Goal: Task Accomplishment & Management: Manage account settings

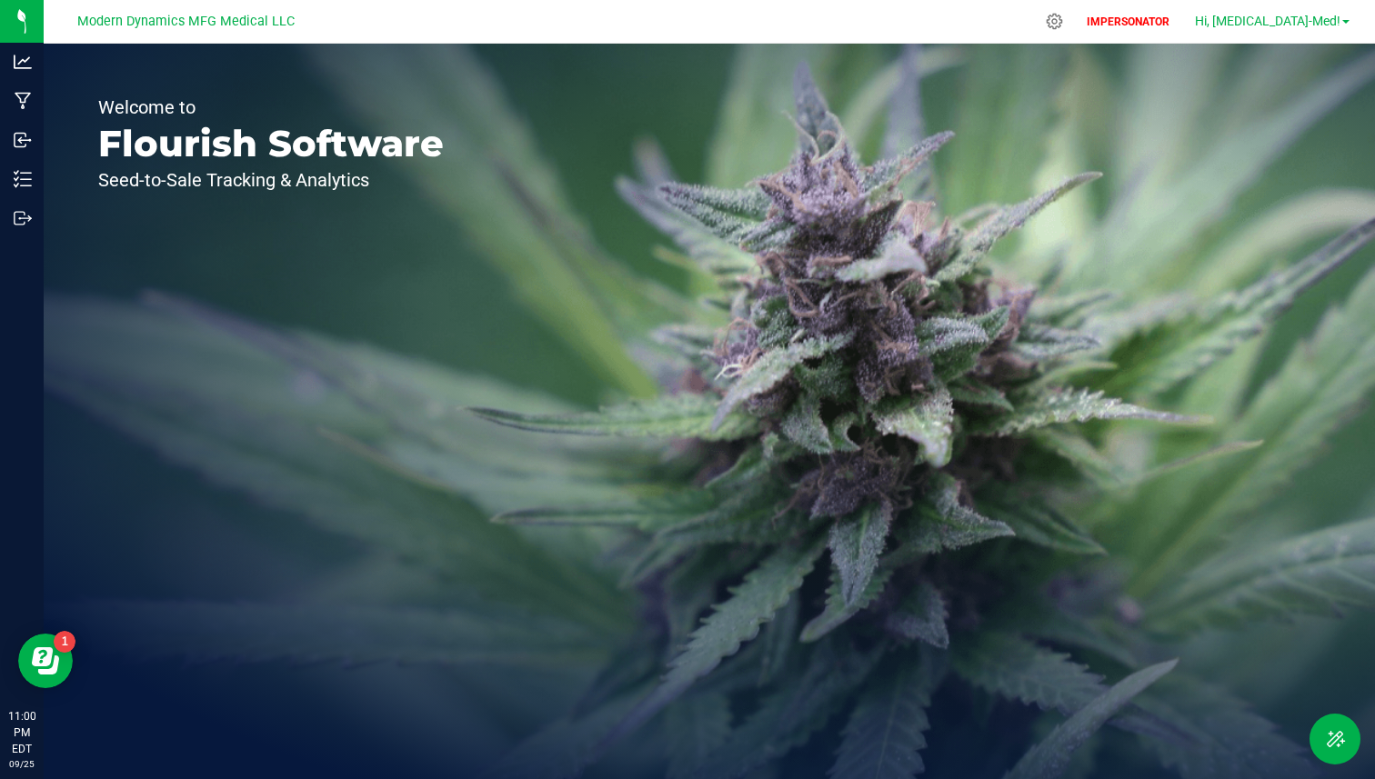
click at [1302, 20] on span "Hi, [MEDICAL_DATA]-Med!" at bounding box center [1267, 21] width 145 height 15
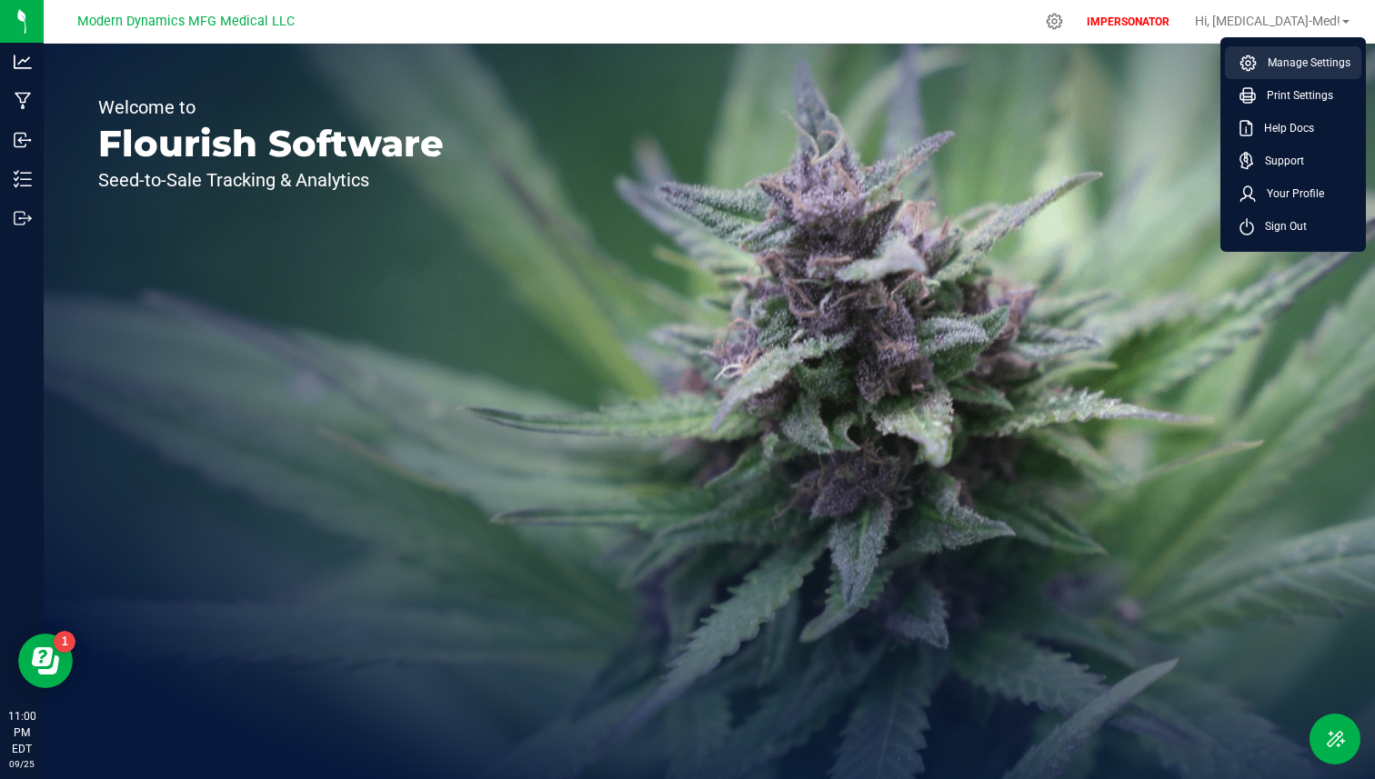
click at [1278, 64] on span "Manage Settings" at bounding box center [1304, 63] width 94 height 18
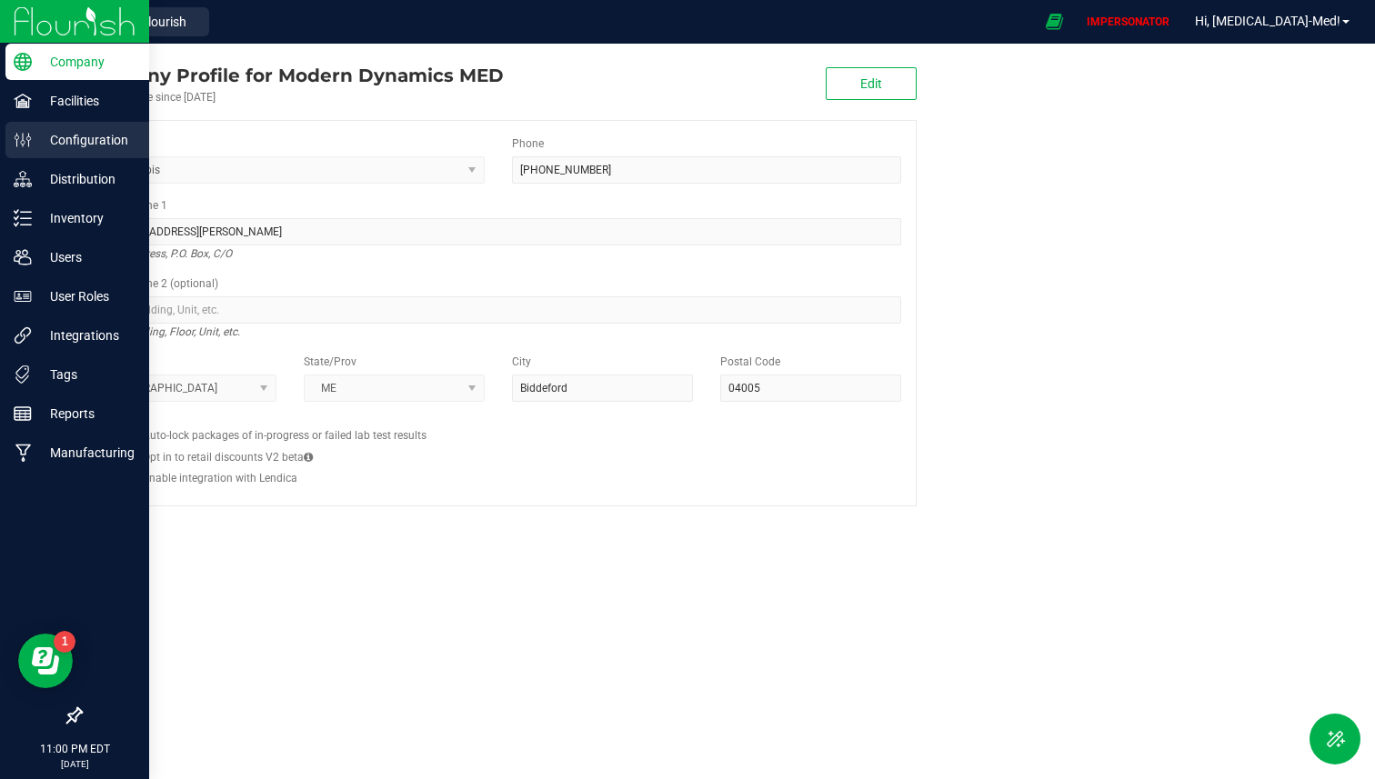
click at [25, 136] on icon at bounding box center [23, 140] width 18 height 18
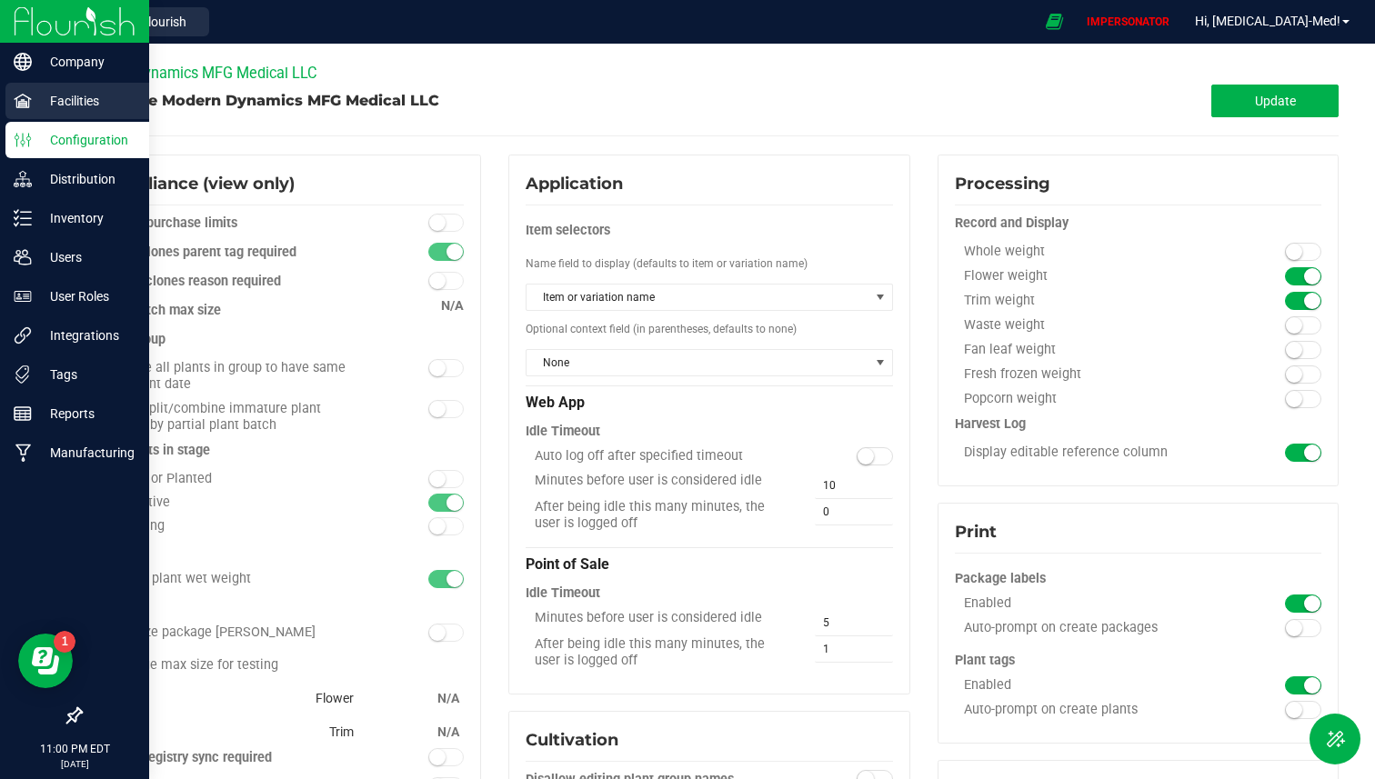
click at [61, 100] on p "Facilities" at bounding box center [86, 101] width 109 height 22
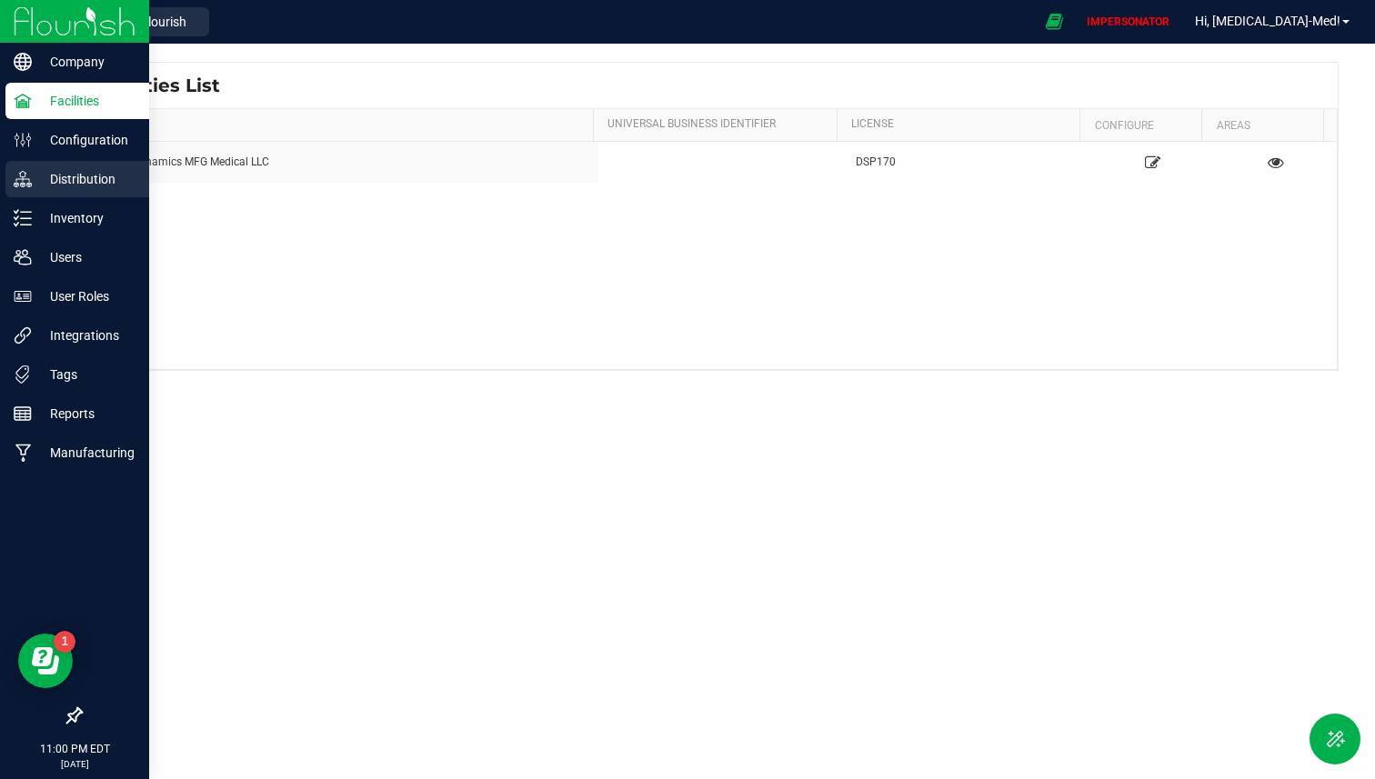
click at [89, 177] on p "Distribution" at bounding box center [86, 179] width 109 height 22
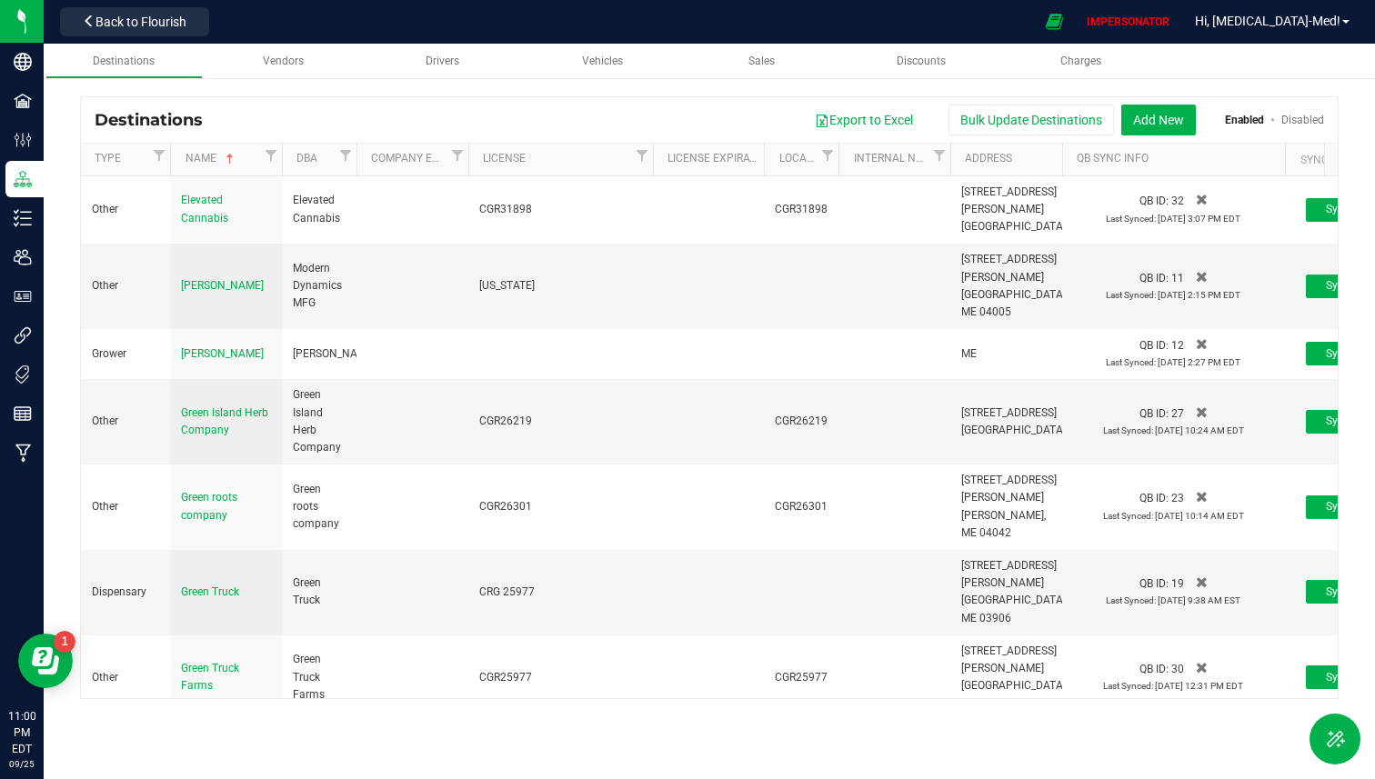
drag, startPoint x: 541, startPoint y: 155, endPoint x: 661, endPoint y: 153, distance: 120.1
click at [662, 154] on div "Type Name DBA Company Email License License Expiration Local License Internal N…" at bounding box center [703, 160] width 1244 height 32
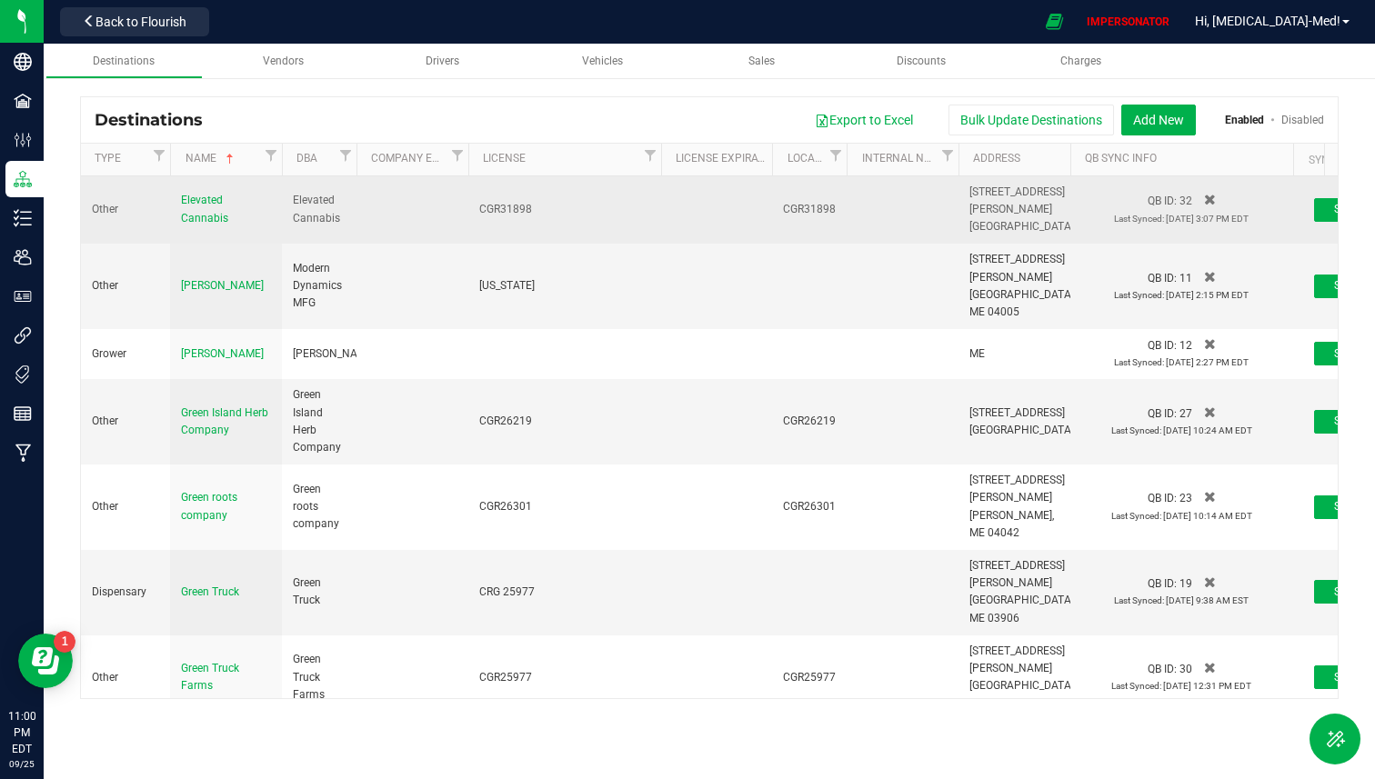
click at [502, 201] on div "CGR31898" at bounding box center [564, 209] width 171 height 17
click at [502, 209] on div "CGR31898" at bounding box center [564, 209] width 171 height 17
copy div "CGR31898"
click at [195, 207] on span "Elevated Cannabis" at bounding box center [204, 209] width 47 height 30
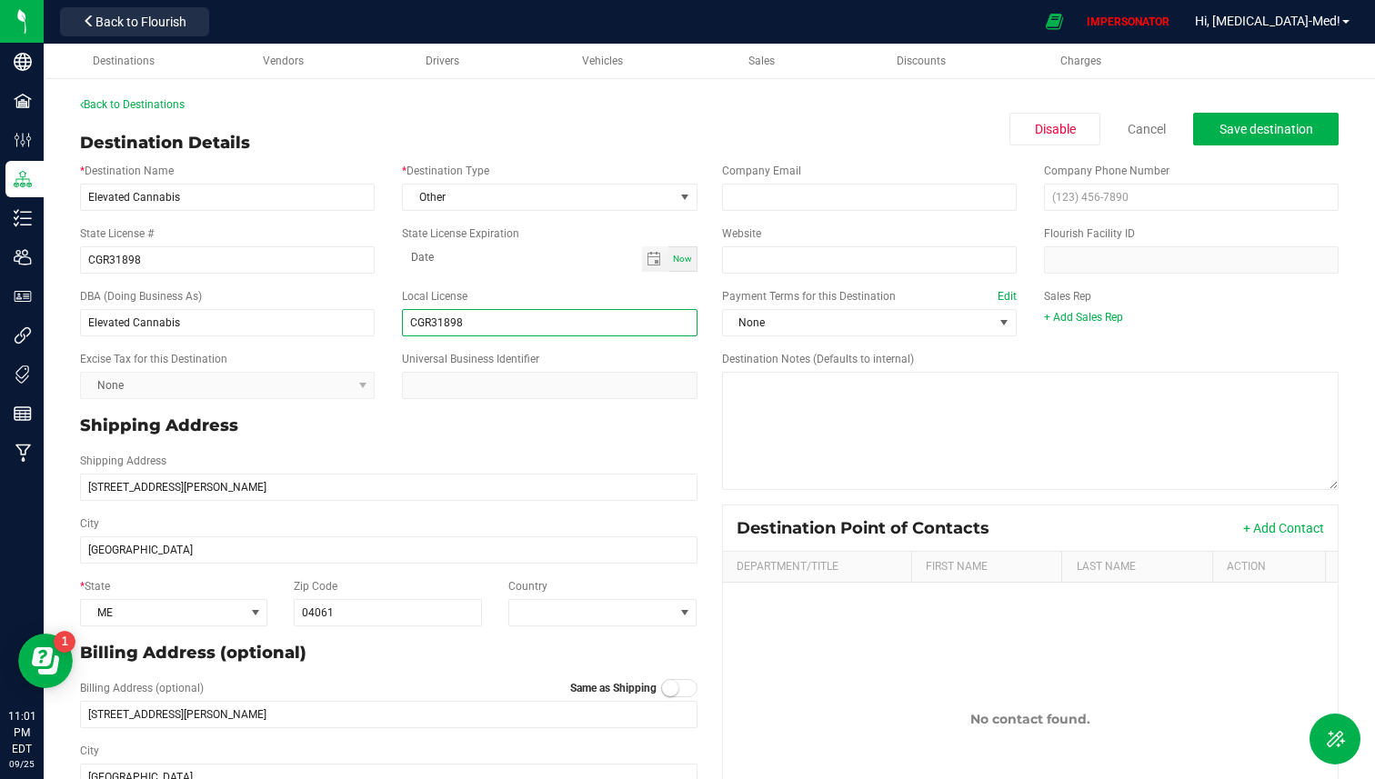
drag, startPoint x: 480, startPoint y: 324, endPoint x: 434, endPoint y: 324, distance: 46.4
click at [434, 324] on input "CGR31898" at bounding box center [549, 322] width 295 height 27
drag, startPoint x: 197, startPoint y: 266, endPoint x: 73, endPoint y: 261, distance: 124.7
click at [73, 261] on div "State License # CGR31898" at bounding box center [227, 250] width 322 height 48
